Goal: Download file/media

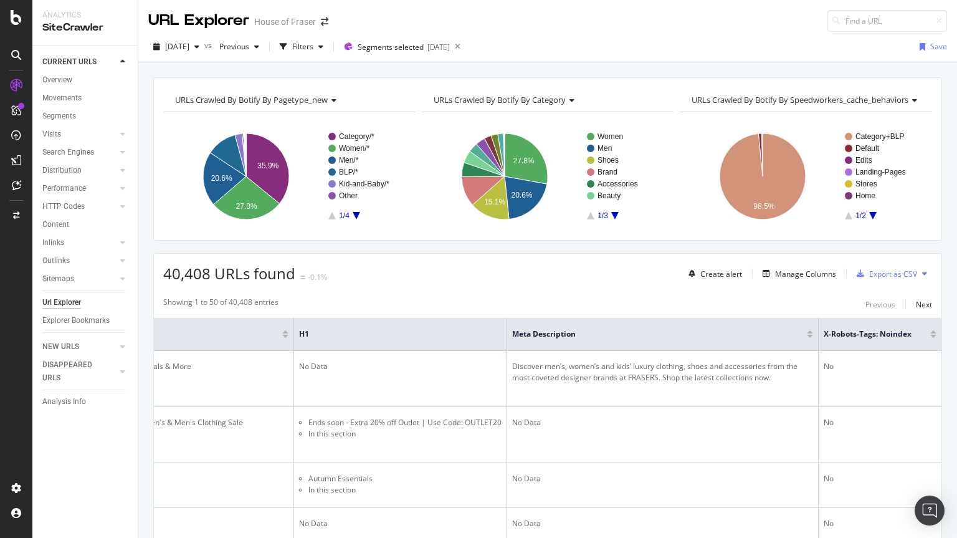
scroll to position [0, 430]
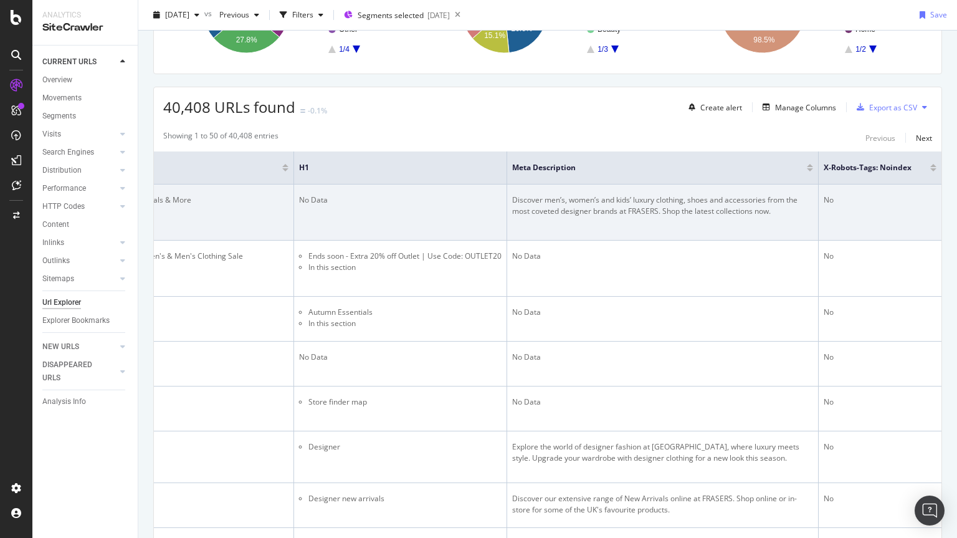
scroll to position [167, 0]
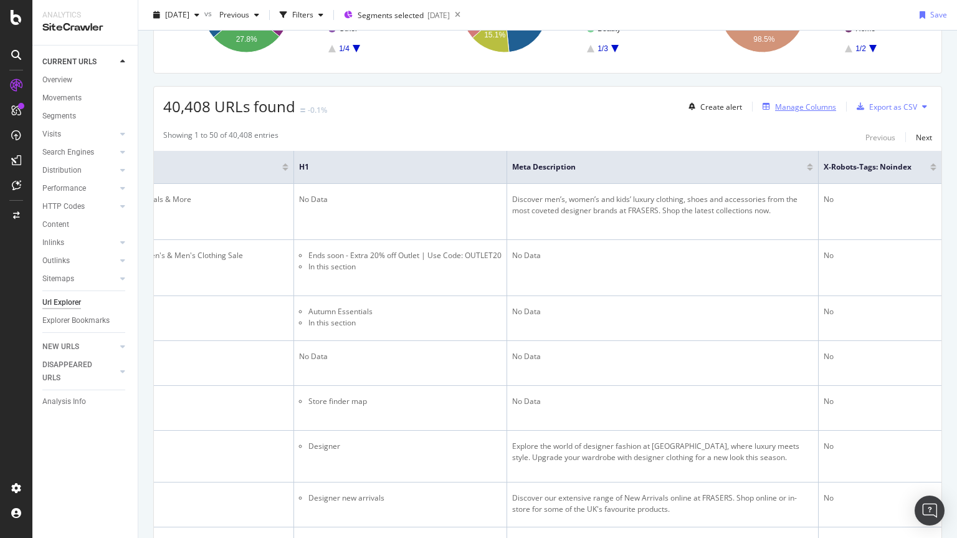
click at [802, 102] on div "Manage Columns" at bounding box center [805, 107] width 61 height 11
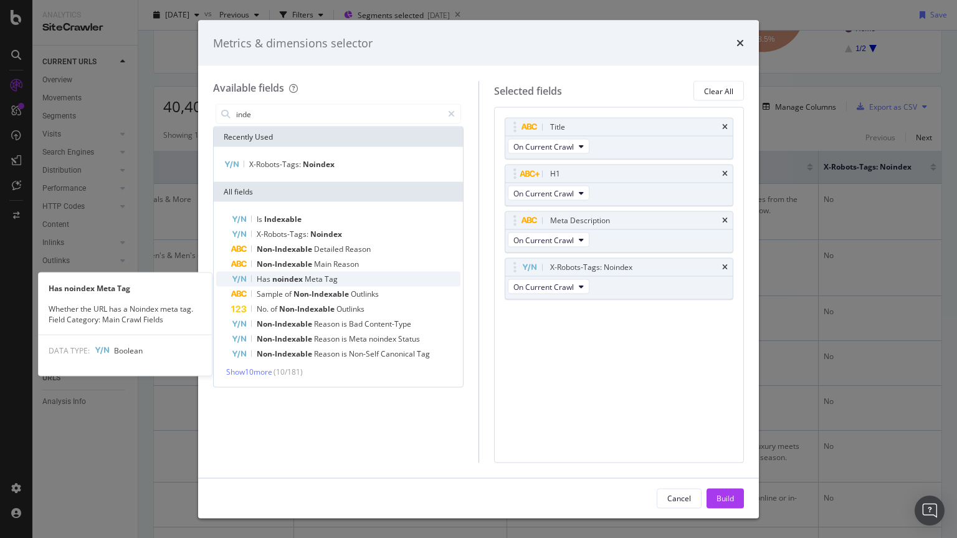
type input "inde"
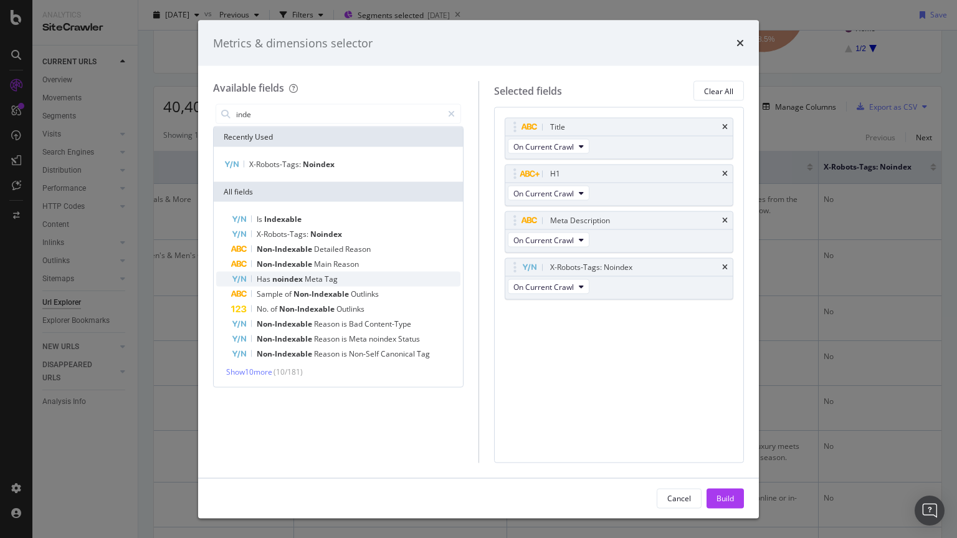
click at [275, 282] on span "noindex" at bounding box center [288, 279] width 32 height 11
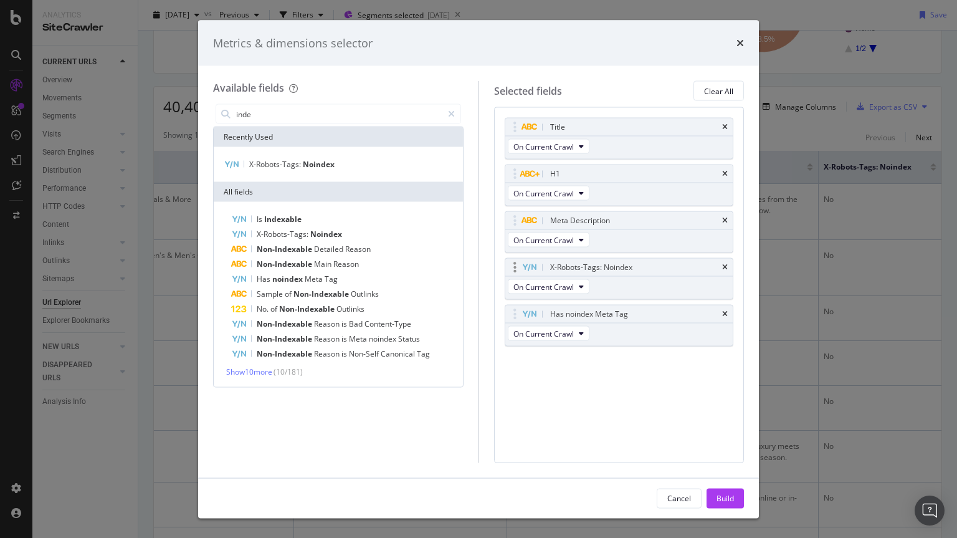
click at [730, 268] on div "X-Robots-Tags: Noindex" at bounding box center [619, 267] width 228 height 17
click at [723, 265] on icon "times" at bounding box center [725, 267] width 6 height 7
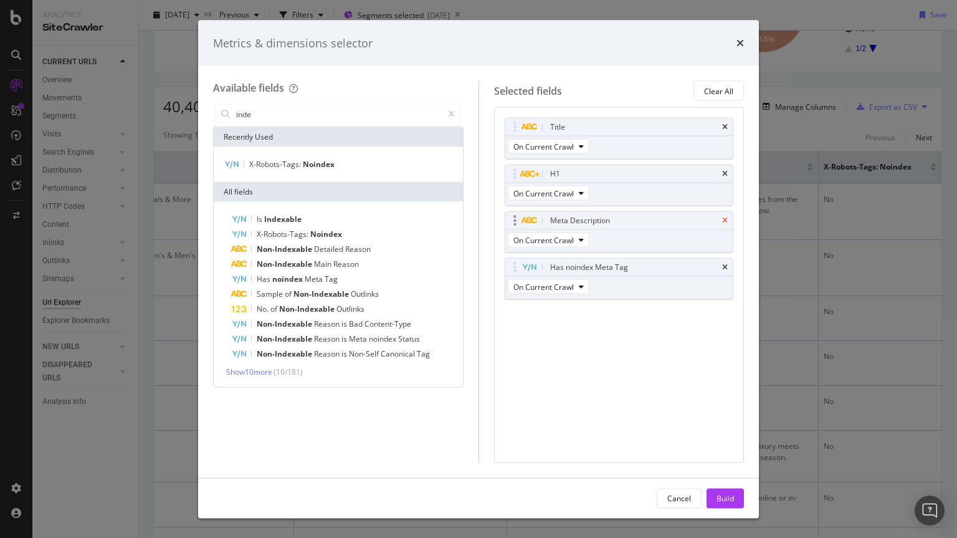
click at [726, 222] on icon "times" at bounding box center [725, 220] width 6 height 7
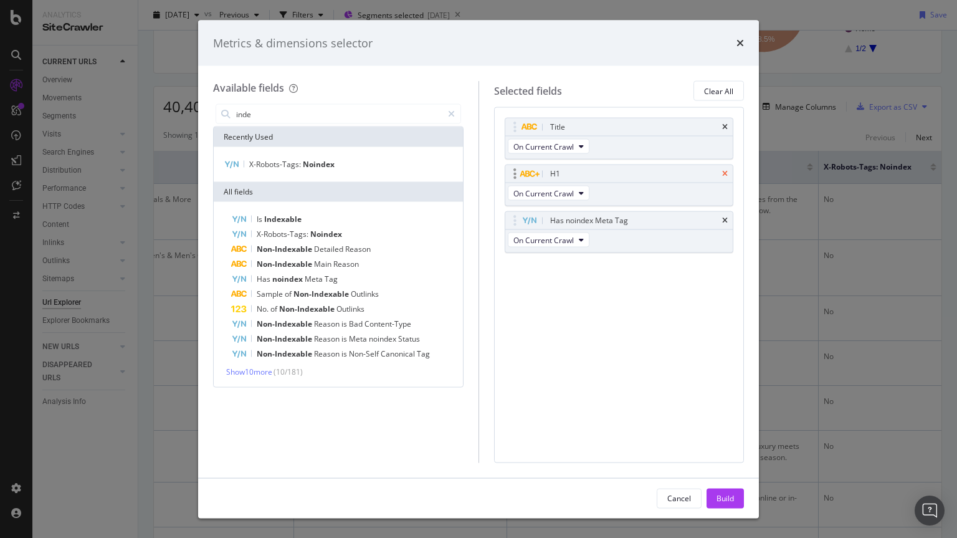
click at [725, 176] on icon "times" at bounding box center [725, 173] width 6 height 7
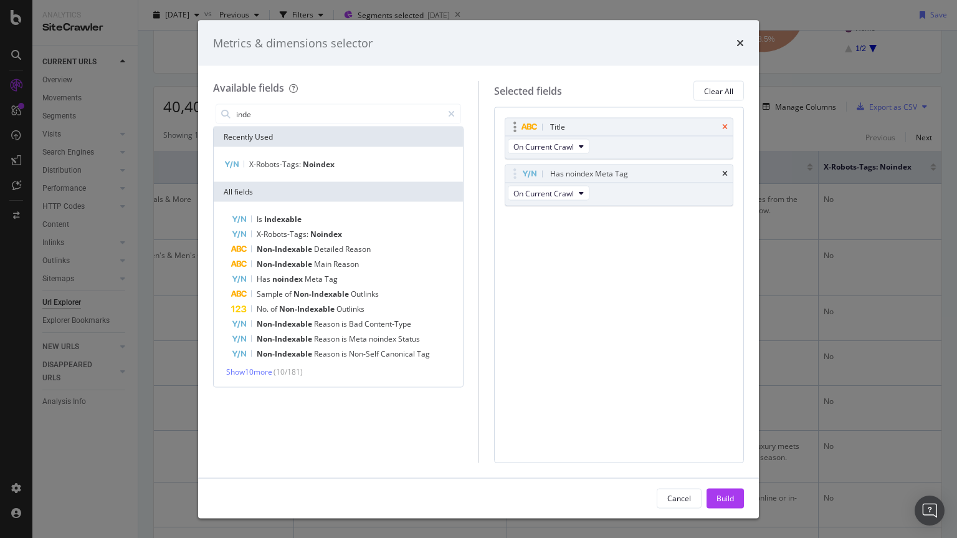
click at [726, 127] on icon "times" at bounding box center [725, 126] width 6 height 7
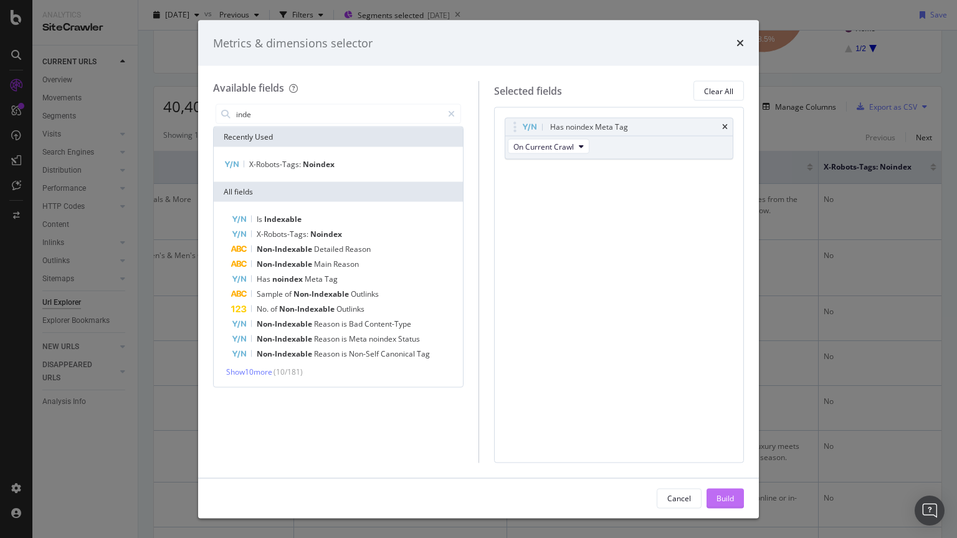
click at [726, 497] on div "Build" at bounding box center [725, 497] width 17 height 11
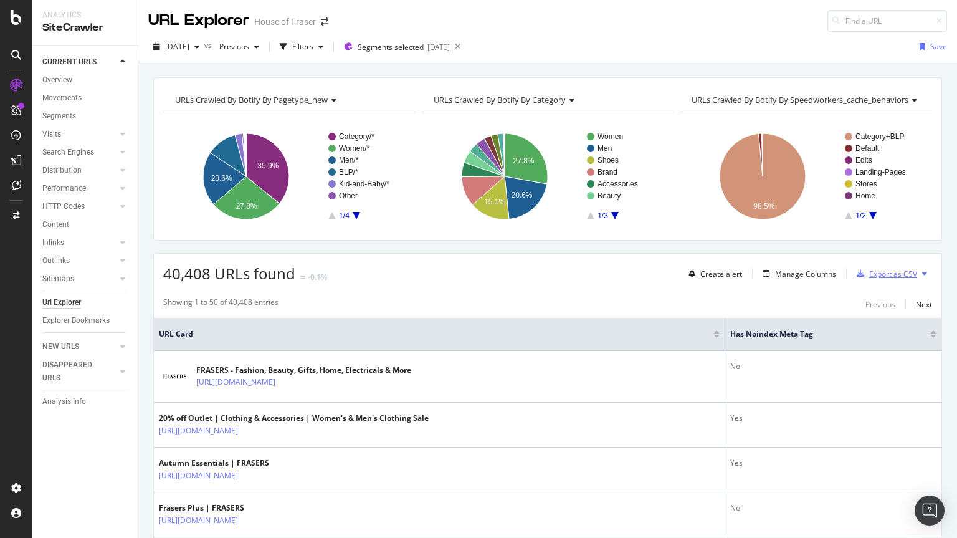
click at [879, 275] on div "Export as CSV" at bounding box center [893, 274] width 48 height 11
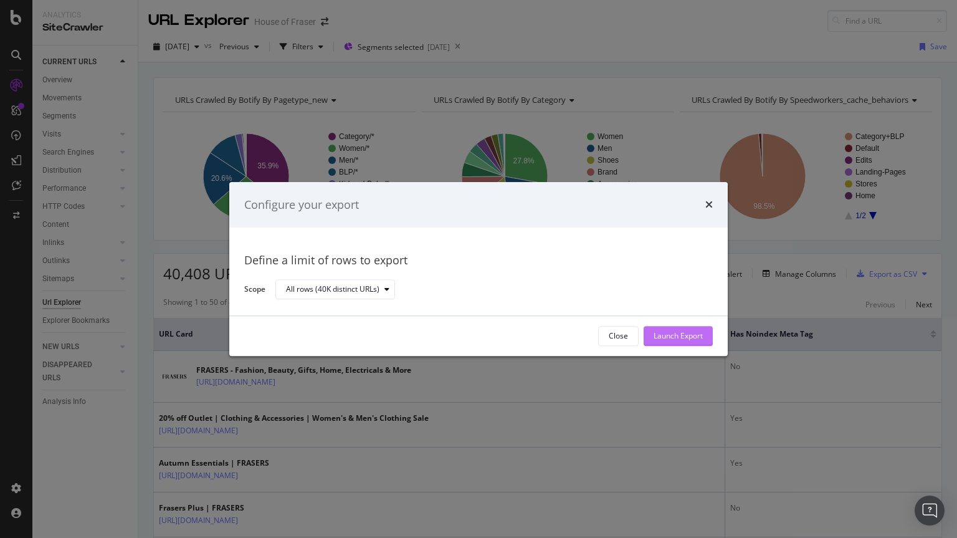
click at [680, 337] on div "Launch Export" at bounding box center [678, 336] width 49 height 11
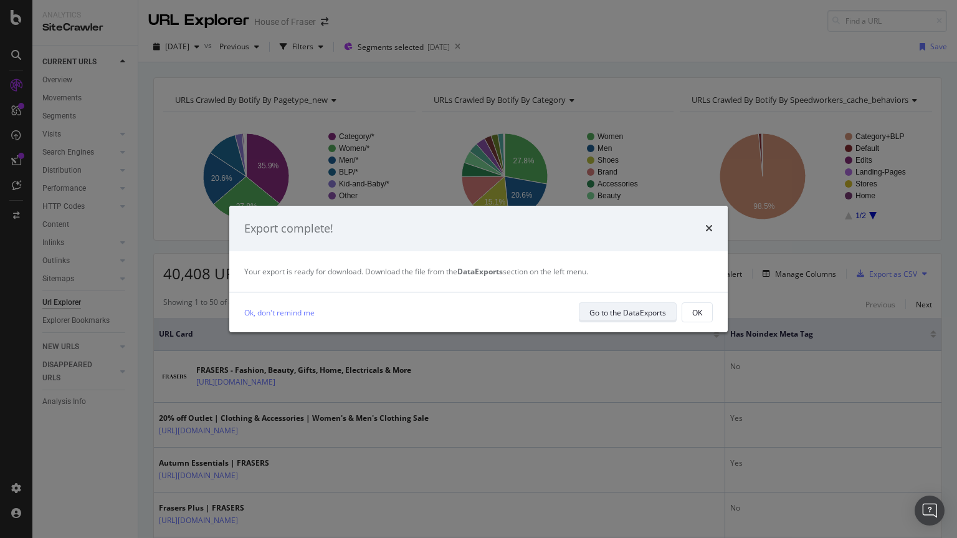
click at [596, 310] on div "Go to the DataExports" at bounding box center [628, 312] width 77 height 11
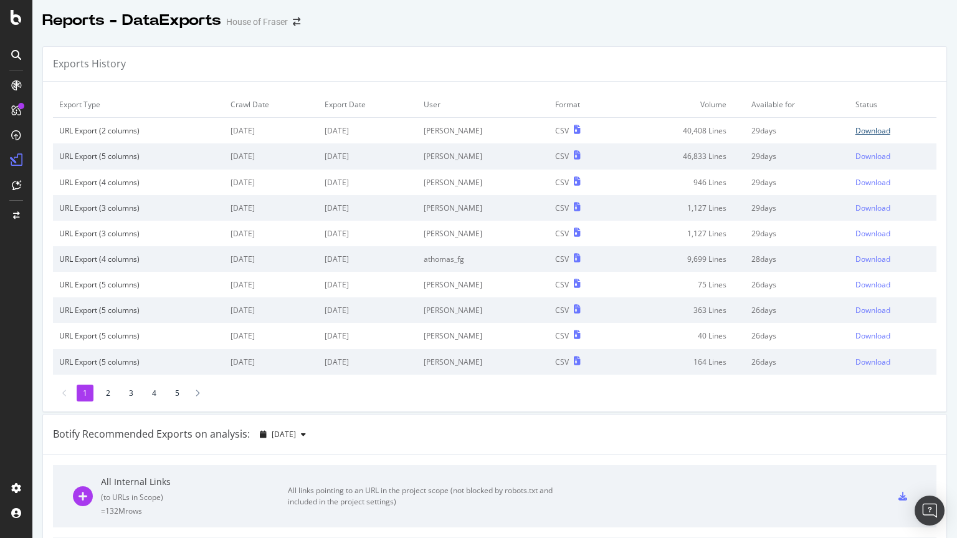
click at [860, 128] on div "Download" at bounding box center [873, 130] width 35 height 11
